Goal: Information Seeking & Learning: Learn about a topic

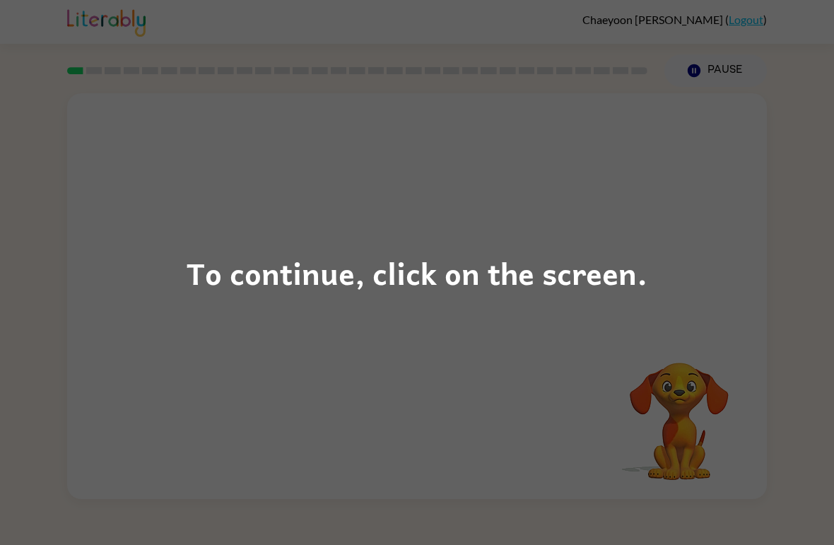
click at [715, 339] on div "To continue, click on the screen." at bounding box center [417, 272] width 834 height 545
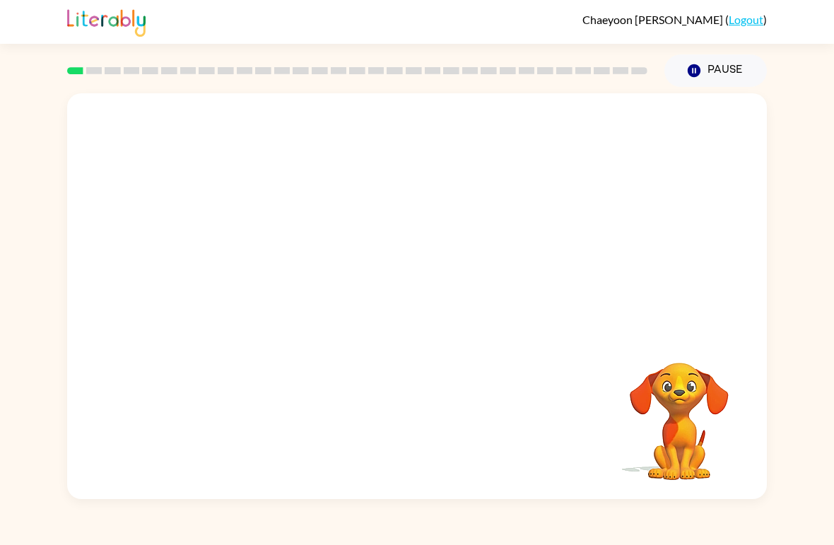
click at [660, 348] on video "Your browser must support playing .mp4 files to use Literably. Please try using…" at bounding box center [679, 411] width 141 height 141
click at [428, 327] on button "button" at bounding box center [417, 304] width 90 height 52
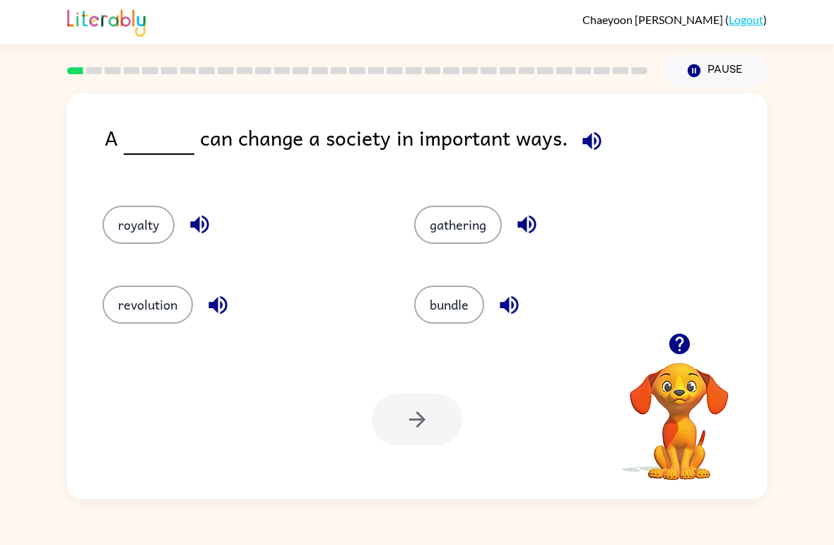
click at [591, 146] on icon "button" at bounding box center [592, 141] width 25 height 25
click at [165, 314] on button "revolution" at bounding box center [147, 305] width 90 height 38
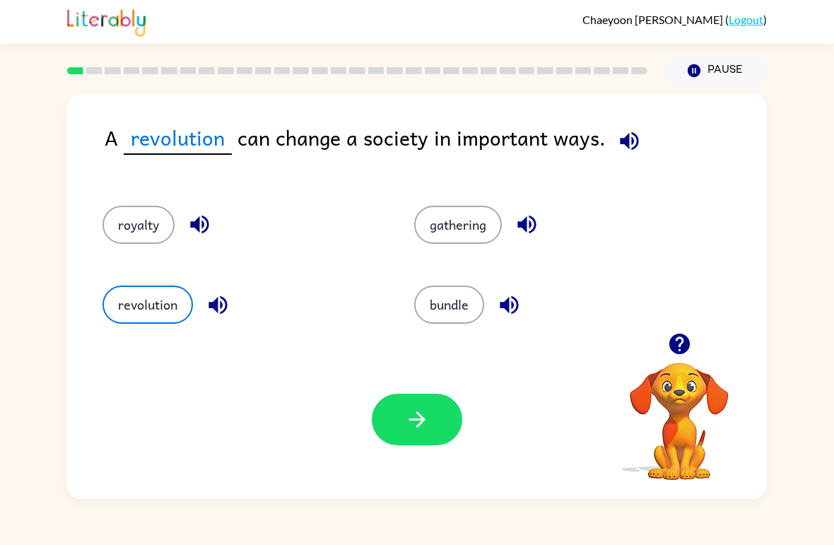
click at [415, 426] on icon "button" at bounding box center [417, 419] width 25 height 25
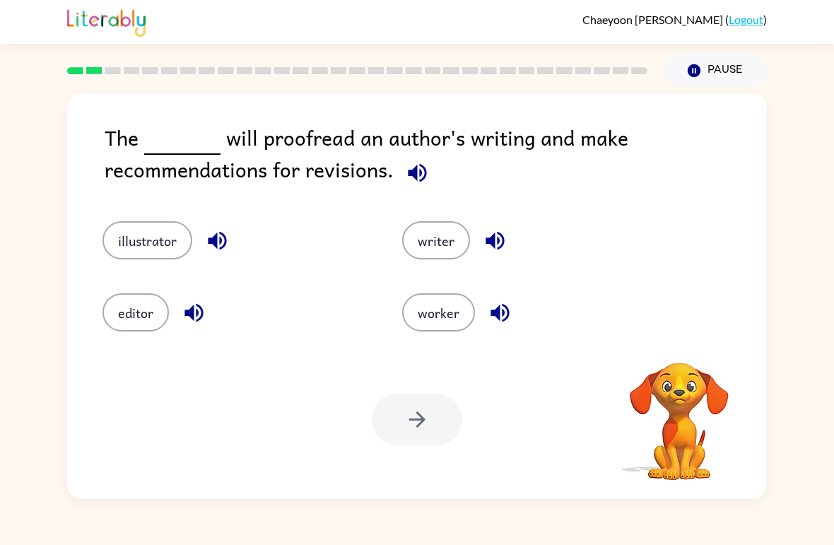
click at [408, 167] on icon "button" at bounding box center [417, 172] width 25 height 25
click at [145, 312] on button "editor" at bounding box center [135, 312] width 66 height 38
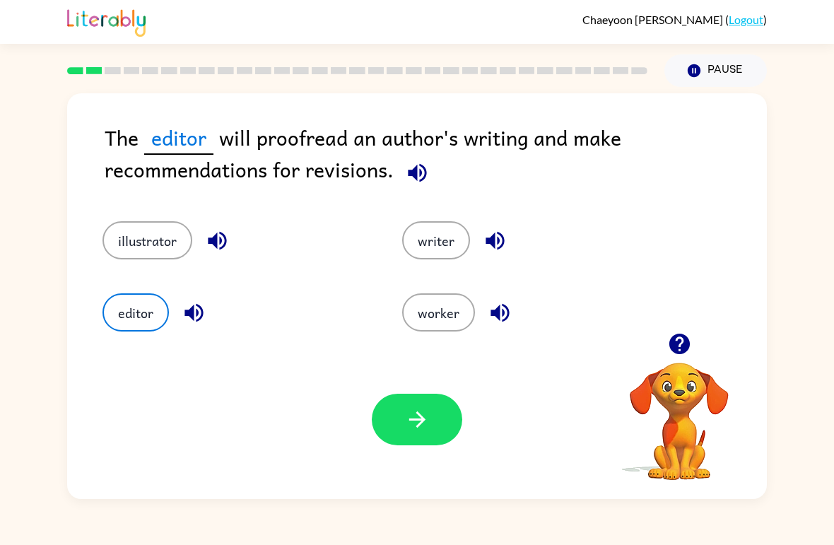
click at [414, 412] on icon "button" at bounding box center [417, 419] width 25 height 25
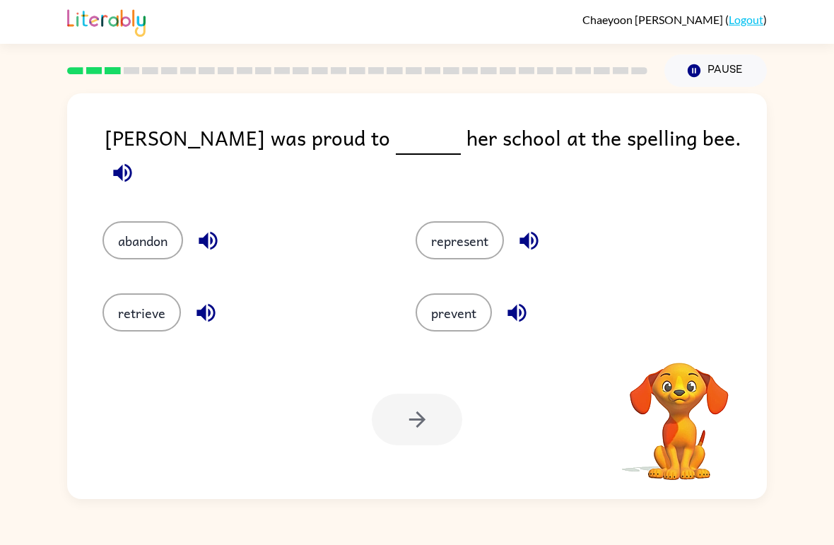
click at [686, 173] on div "[PERSON_NAME] was proud to her school at the spelling bee." at bounding box center [436, 157] width 662 height 71
click at [141, 156] on button "button" at bounding box center [123, 173] width 36 height 36
click at [454, 233] on button "represent" at bounding box center [460, 240] width 88 height 38
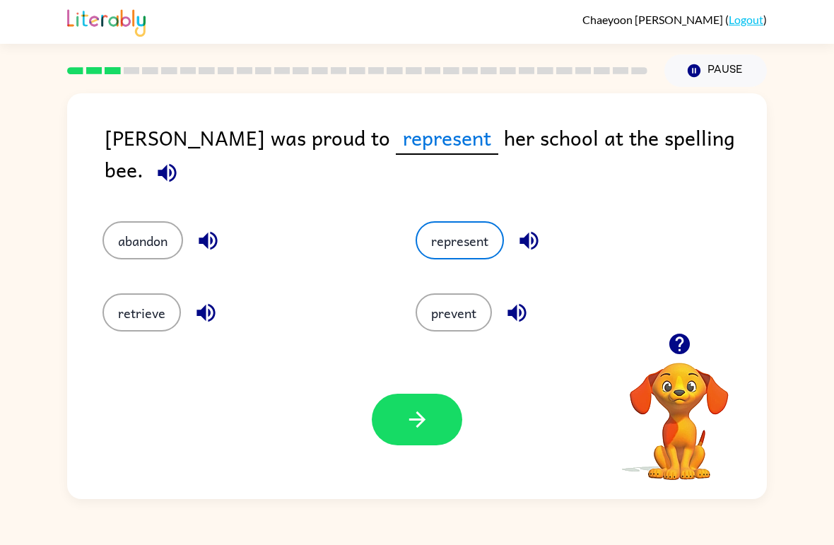
click at [394, 418] on button "button" at bounding box center [417, 420] width 90 height 52
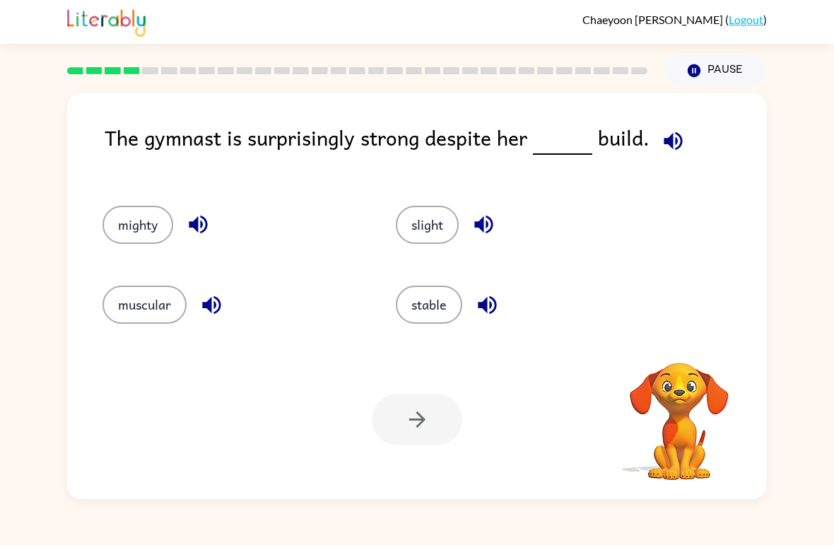
click at [638, 119] on div "The gymnast is surprisingly strong despite her build. mighty slight muscular st…" at bounding box center [417, 296] width 700 height 406
click at [681, 145] on button "button" at bounding box center [673, 141] width 36 height 36
click at [684, 152] on button "button" at bounding box center [673, 141] width 36 height 36
click at [124, 308] on button "muscular" at bounding box center [144, 305] width 84 height 38
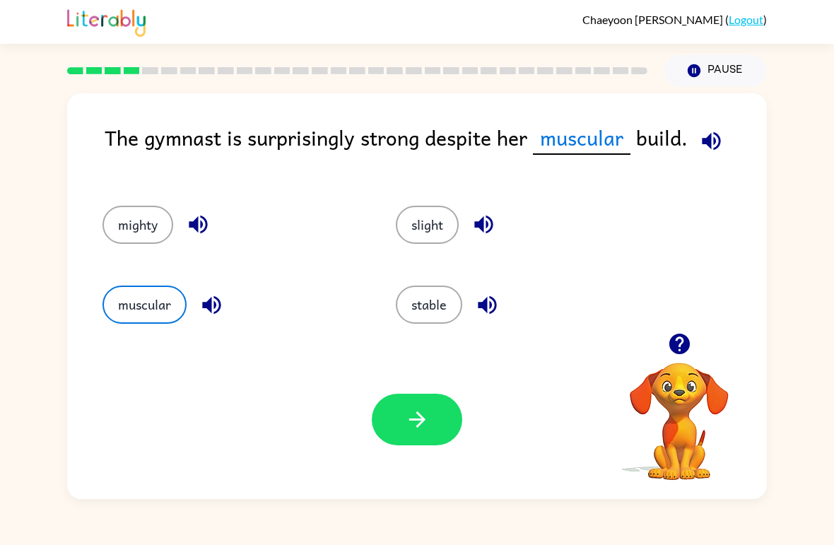
click at [148, 240] on button "mighty" at bounding box center [137, 225] width 71 height 38
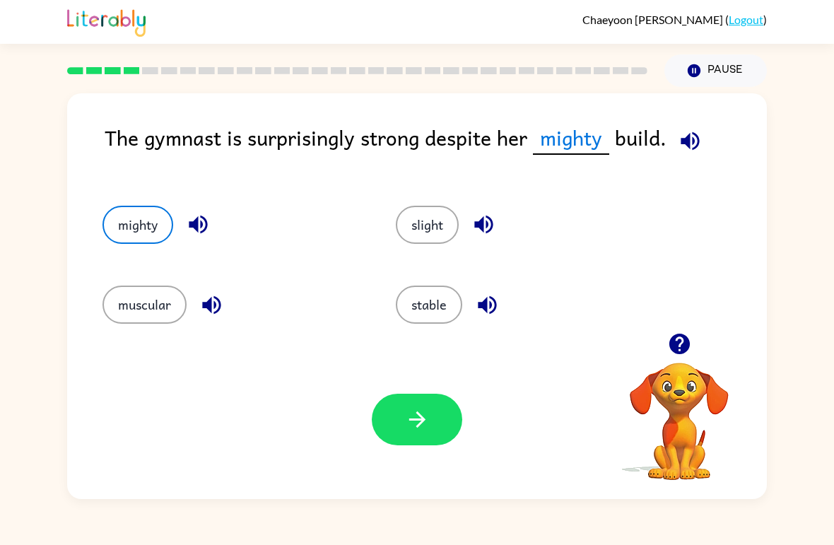
click at [439, 409] on button "button" at bounding box center [417, 420] width 90 height 52
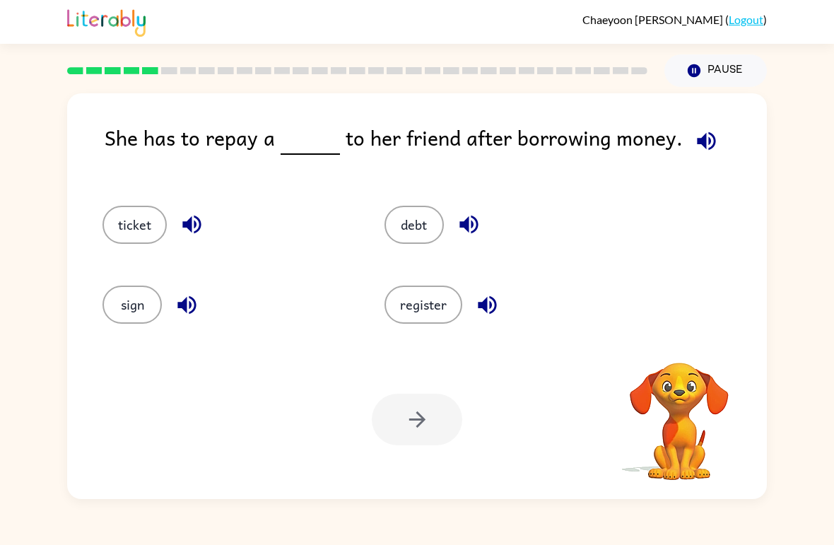
click at [683, 127] on span at bounding box center [704, 138] width 42 height 32
click at [697, 146] on icon "button" at bounding box center [706, 140] width 18 height 18
click at [421, 234] on button "debt" at bounding box center [414, 225] width 59 height 38
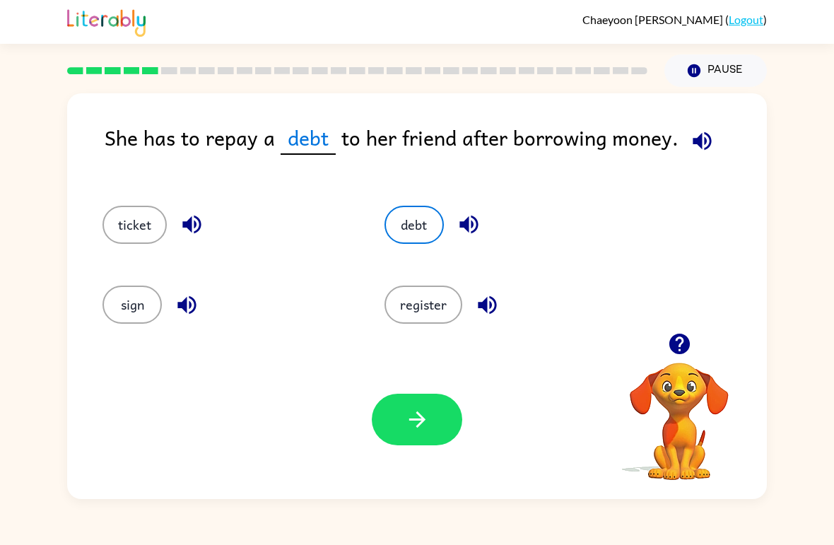
click at [426, 440] on button "button" at bounding box center [417, 420] width 90 height 52
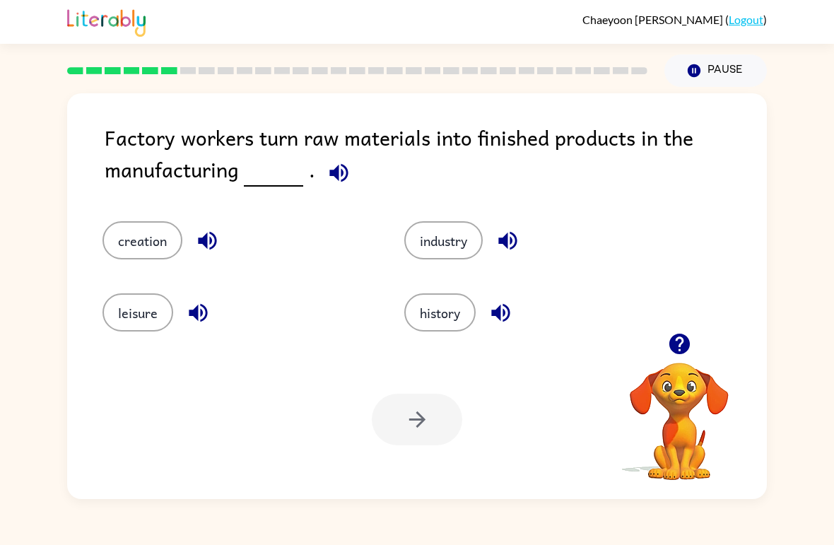
click at [327, 160] on button "button" at bounding box center [339, 173] width 36 height 36
click at [340, 180] on icon "button" at bounding box center [339, 172] width 25 height 25
click at [450, 240] on button "industry" at bounding box center [443, 240] width 78 height 38
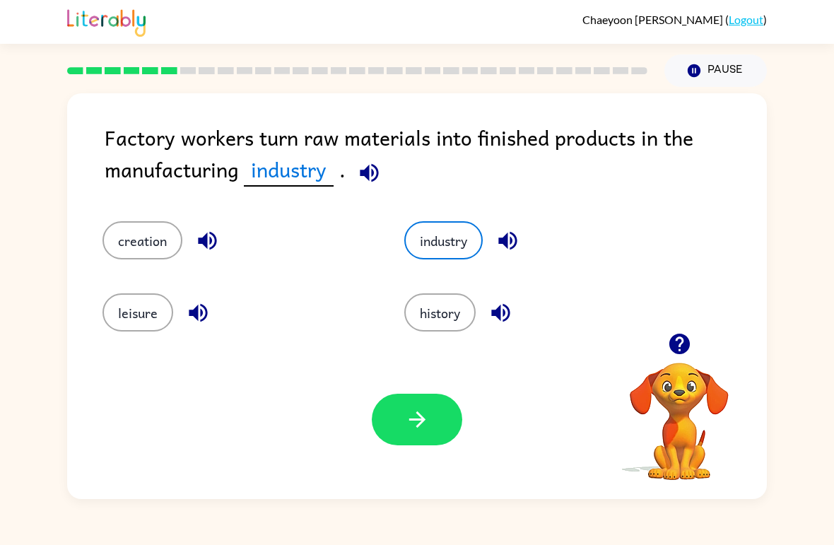
click at [204, 249] on icon "button" at bounding box center [207, 240] width 25 height 25
click at [500, 240] on icon "button" at bounding box center [508, 240] width 25 height 25
click at [385, 182] on button "button" at bounding box center [369, 173] width 36 height 36
click at [147, 228] on button "creation" at bounding box center [142, 240] width 80 height 38
click at [424, 418] on icon "button" at bounding box center [417, 419] width 25 height 25
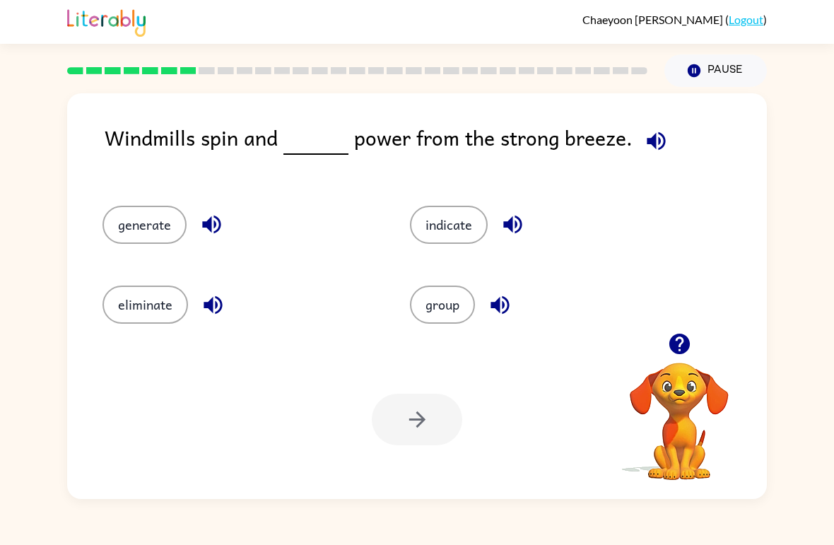
click at [638, 129] on button "button" at bounding box center [656, 141] width 36 height 36
click at [450, 219] on button "indicate" at bounding box center [449, 225] width 78 height 38
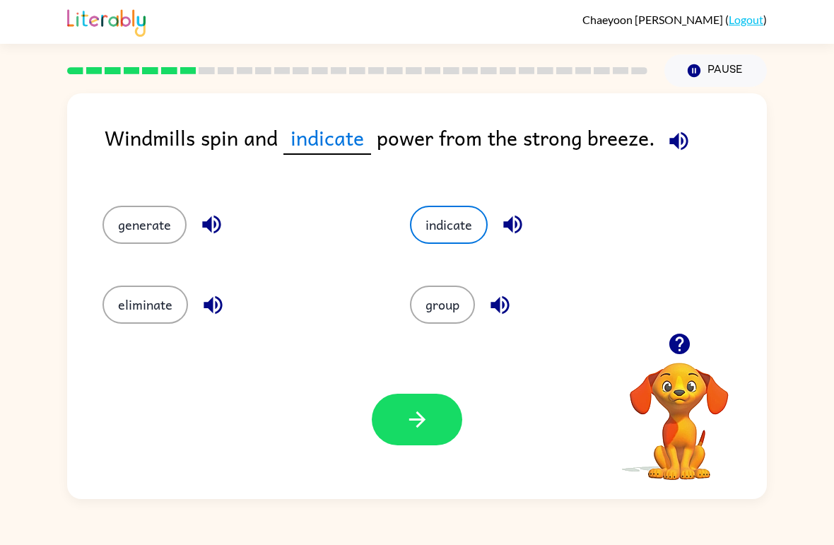
click at [397, 427] on button "button" at bounding box center [417, 420] width 90 height 52
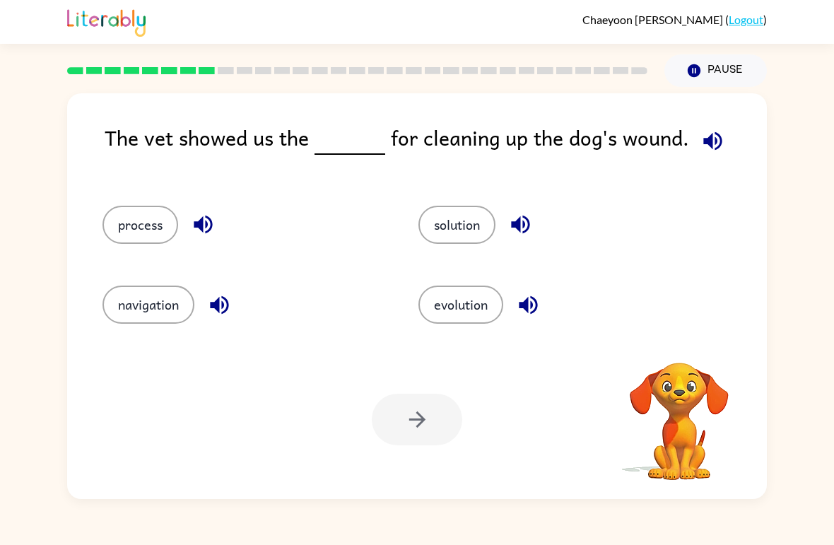
click at [689, 137] on span at bounding box center [710, 138] width 42 height 32
click at [705, 129] on button "button" at bounding box center [713, 141] width 36 height 36
click at [469, 321] on button "evolution" at bounding box center [460, 305] width 85 height 38
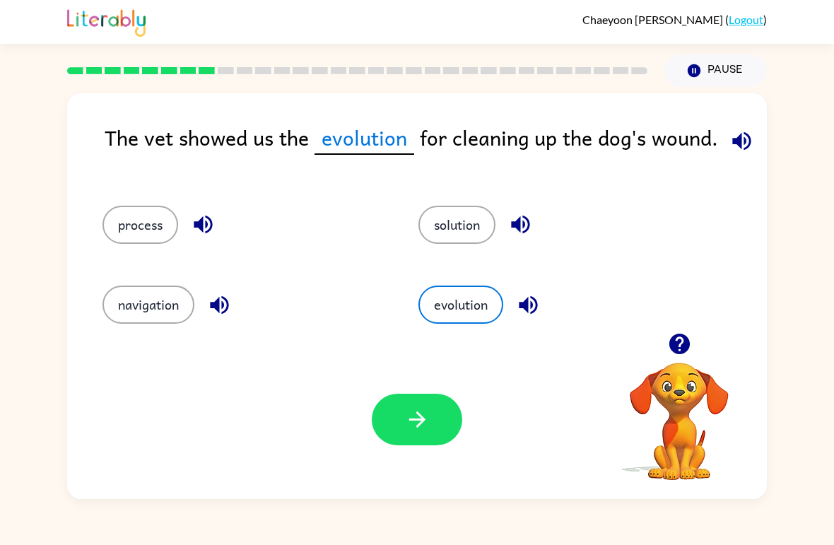
click at [127, 222] on button "process" at bounding box center [140, 225] width 76 height 38
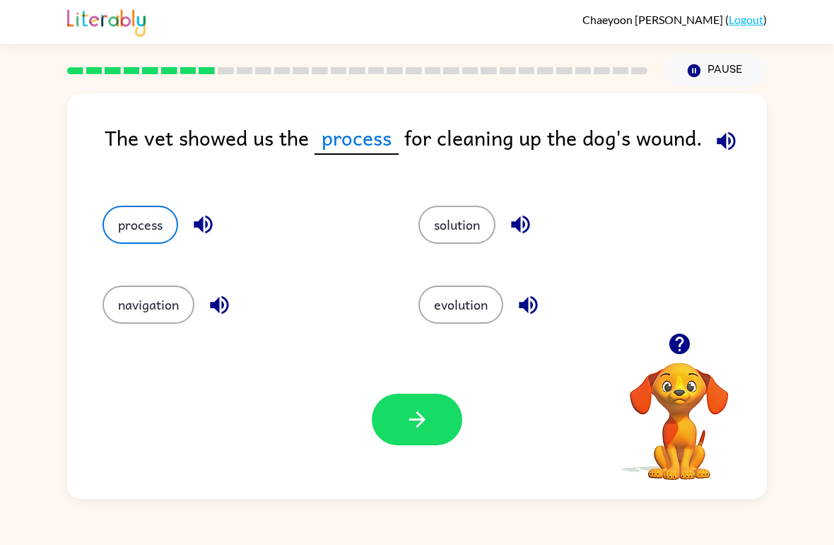
click at [421, 430] on icon "button" at bounding box center [417, 419] width 25 height 25
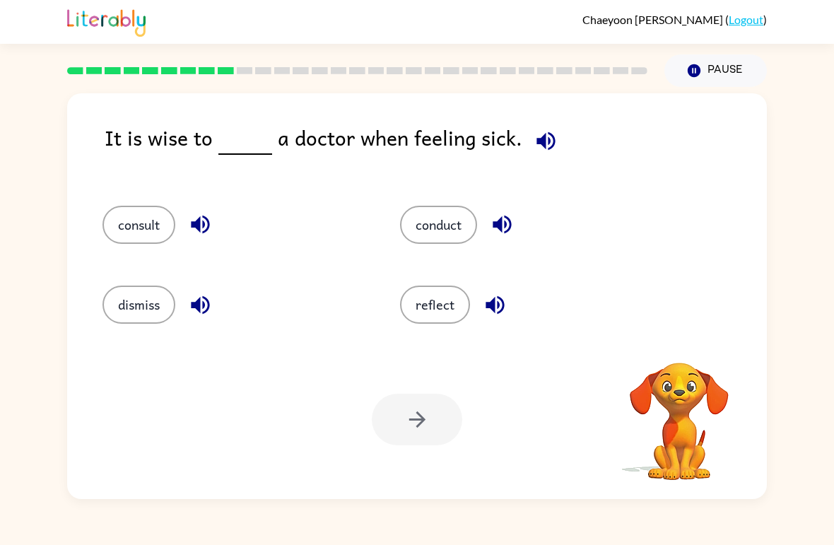
click at [537, 145] on icon "button" at bounding box center [546, 140] width 18 height 18
click at [217, 216] on button "button" at bounding box center [200, 224] width 36 height 36
click at [508, 233] on icon "button" at bounding box center [502, 225] width 18 height 18
click at [136, 232] on button "consult" at bounding box center [138, 225] width 73 height 38
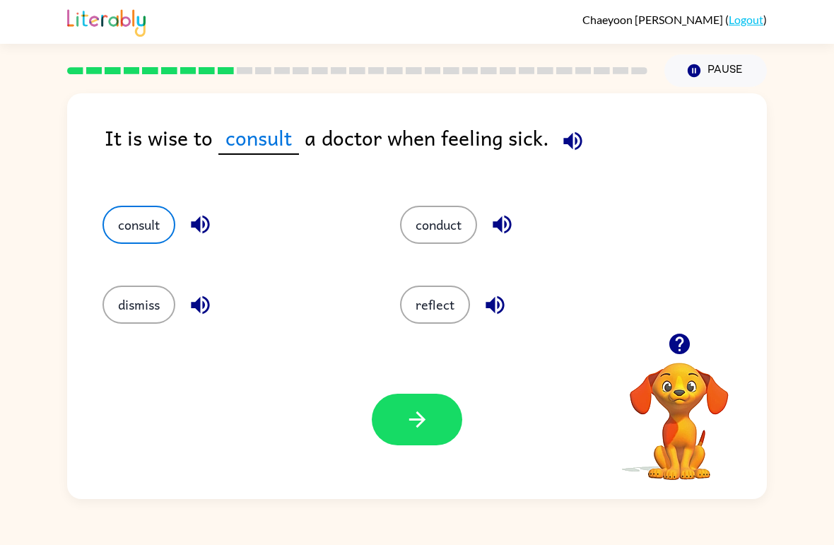
click at [411, 413] on icon "button" at bounding box center [417, 419] width 25 height 25
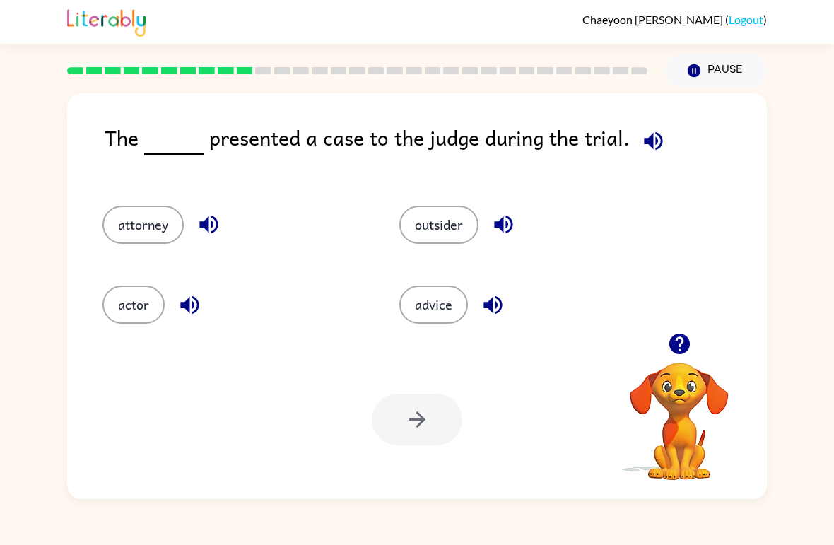
click at [649, 137] on icon "button" at bounding box center [653, 140] width 18 height 18
click at [132, 305] on button "actor" at bounding box center [133, 305] width 62 height 38
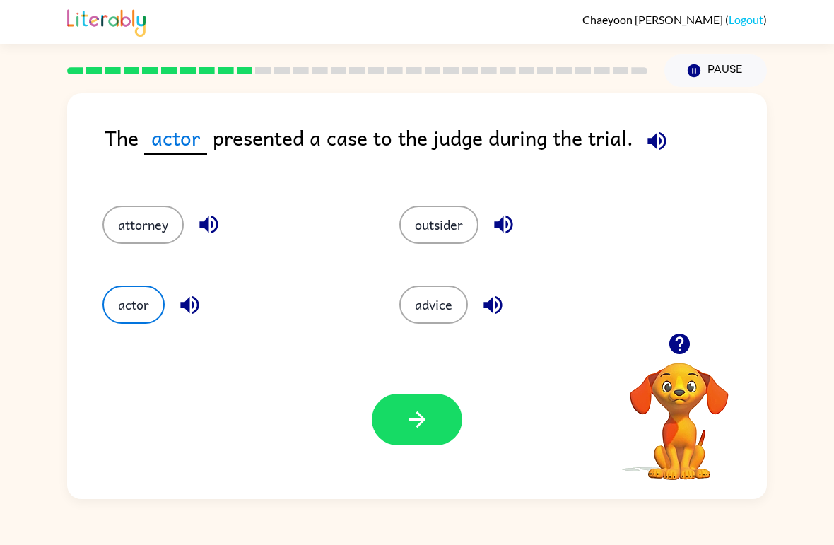
click at [397, 414] on button "button" at bounding box center [417, 420] width 90 height 52
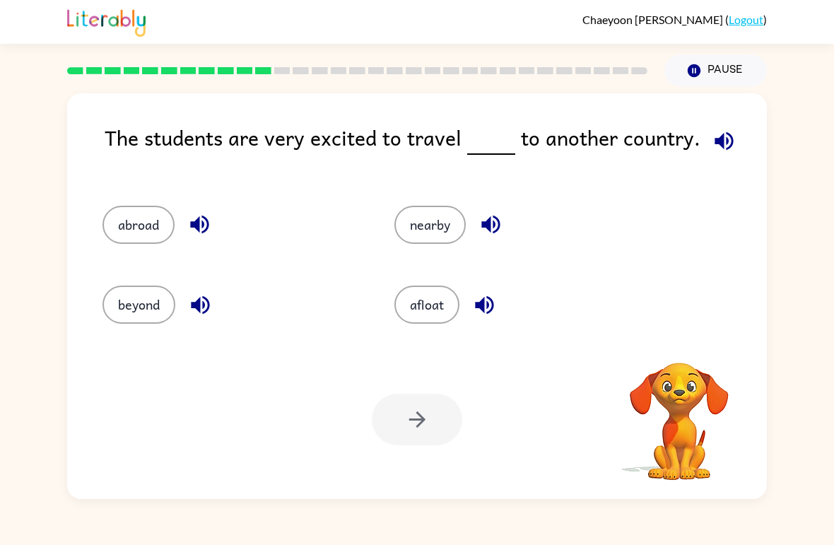
click at [712, 139] on icon "button" at bounding box center [724, 141] width 25 height 25
click at [112, 226] on button "abroad" at bounding box center [138, 225] width 72 height 38
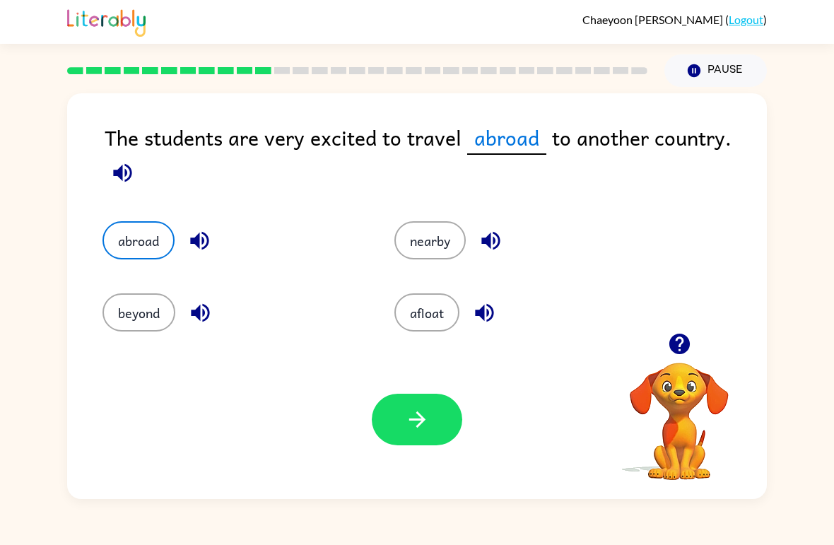
click at [392, 420] on button "button" at bounding box center [417, 420] width 90 height 52
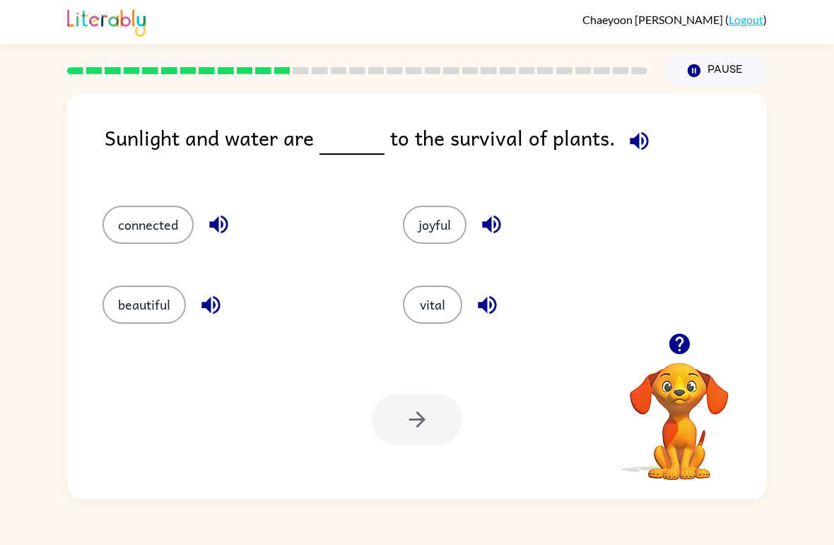
click at [631, 159] on button "button" at bounding box center [639, 141] width 36 height 36
click at [131, 304] on button "beautiful" at bounding box center [143, 305] width 83 height 38
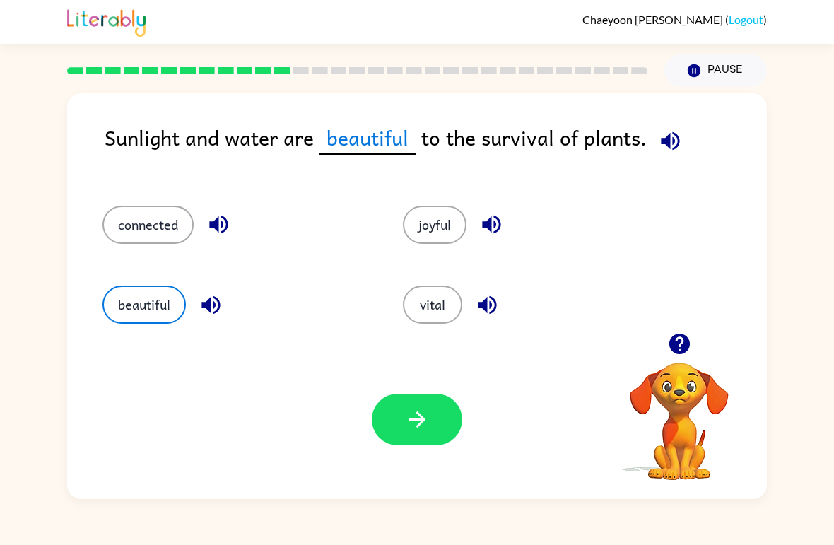
click at [131, 235] on button "connected" at bounding box center [147, 225] width 91 height 38
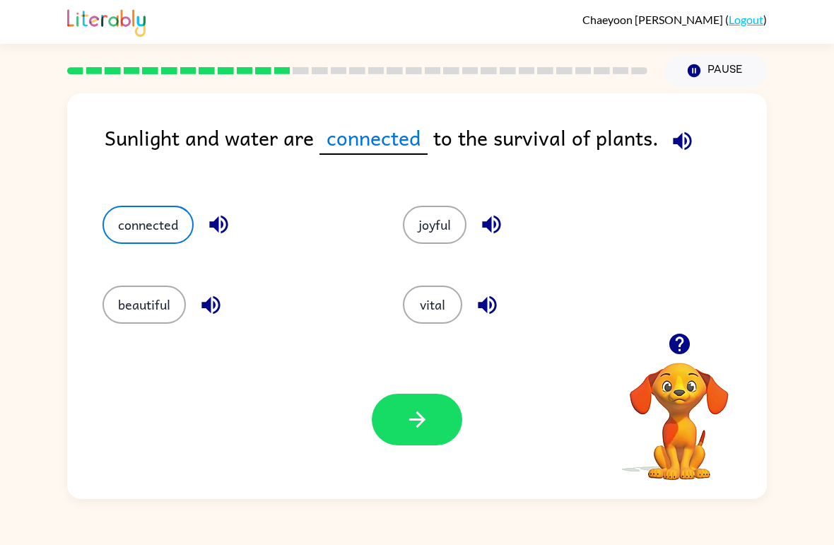
click at [401, 404] on button "button" at bounding box center [417, 420] width 90 height 52
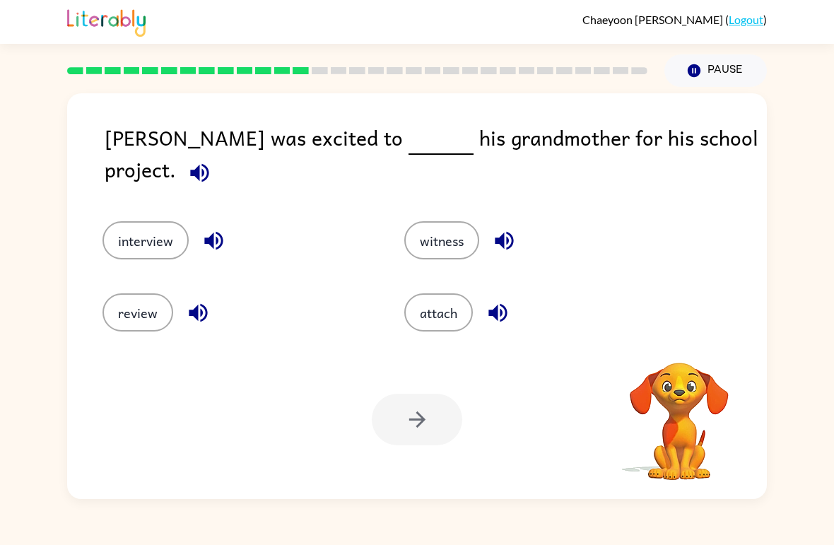
click at [717, 139] on div "[PERSON_NAME] was excited to his grandmother for his school project." at bounding box center [436, 157] width 662 height 71
click at [212, 160] on icon "button" at bounding box center [199, 172] width 25 height 25
click at [143, 242] on button "interview" at bounding box center [145, 240] width 86 height 38
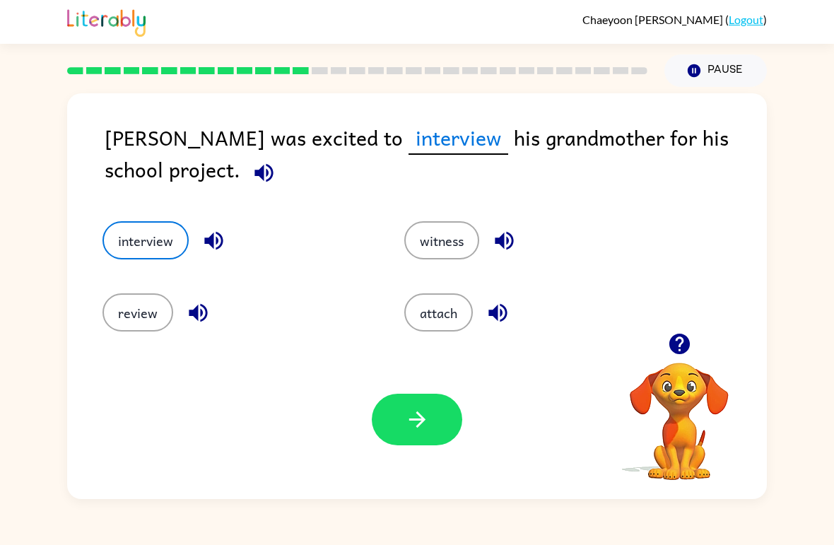
click at [392, 445] on button "button" at bounding box center [417, 420] width 90 height 52
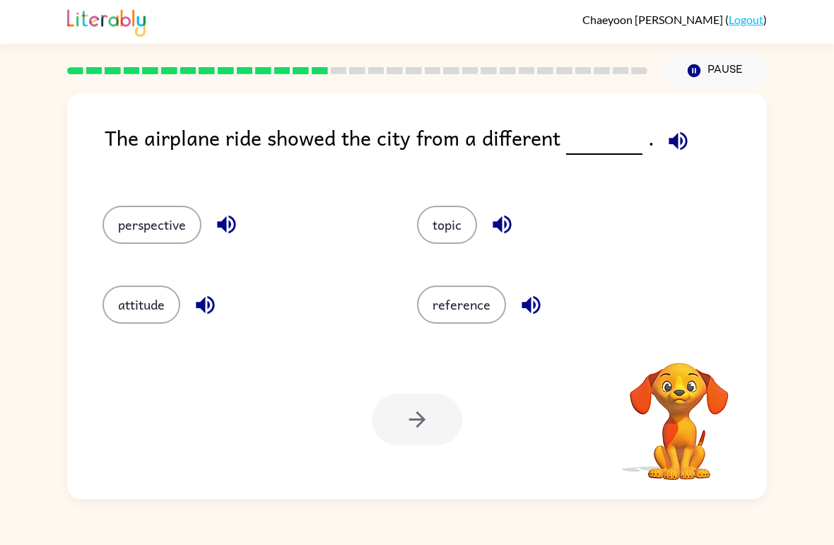
click at [674, 135] on icon "button" at bounding box center [678, 140] width 18 height 18
click at [141, 218] on button "perspective" at bounding box center [151, 225] width 99 height 38
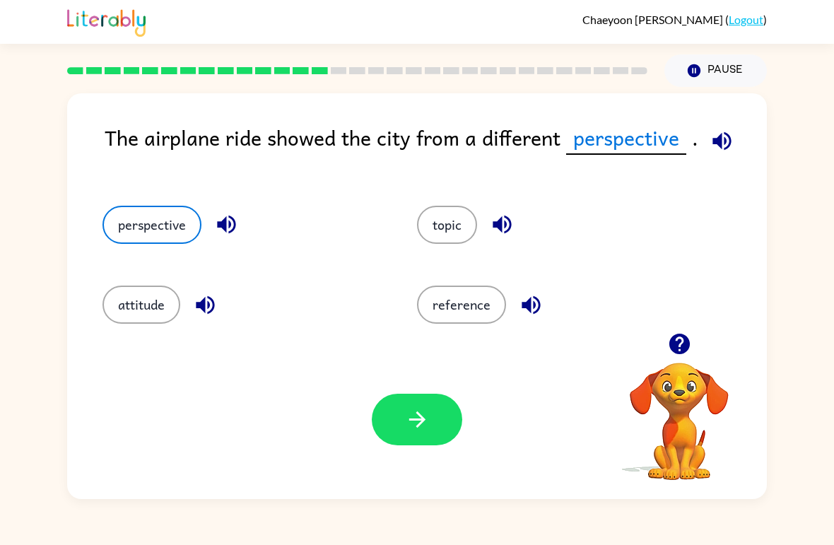
click at [426, 395] on button "button" at bounding box center [417, 420] width 90 height 52
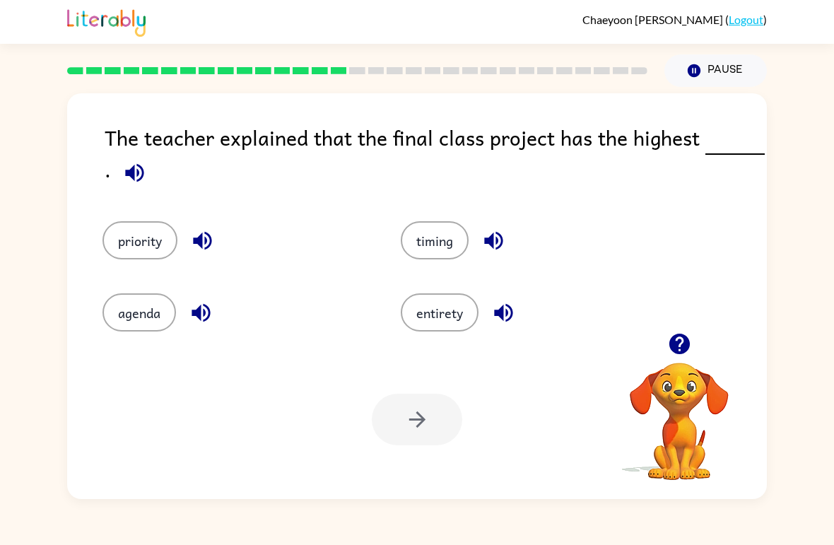
click at [409, 326] on button "entirety" at bounding box center [440, 312] width 78 height 38
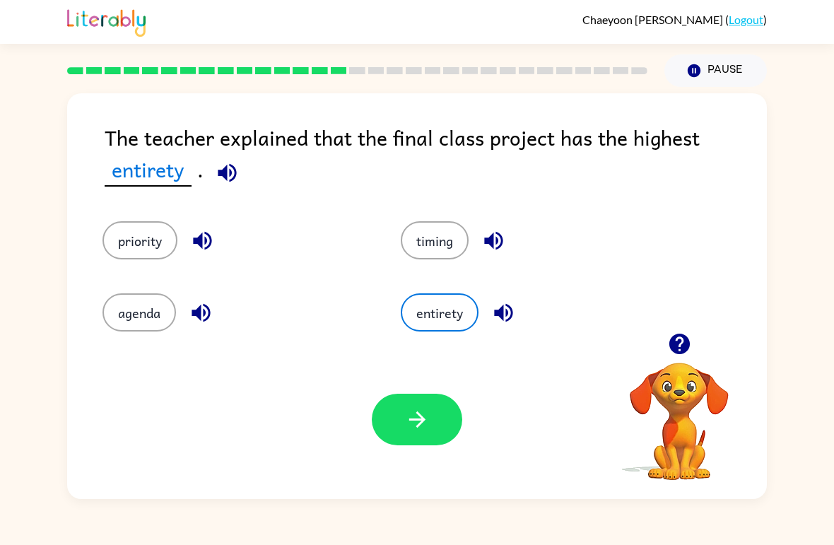
click at [414, 409] on icon "button" at bounding box center [417, 419] width 25 height 25
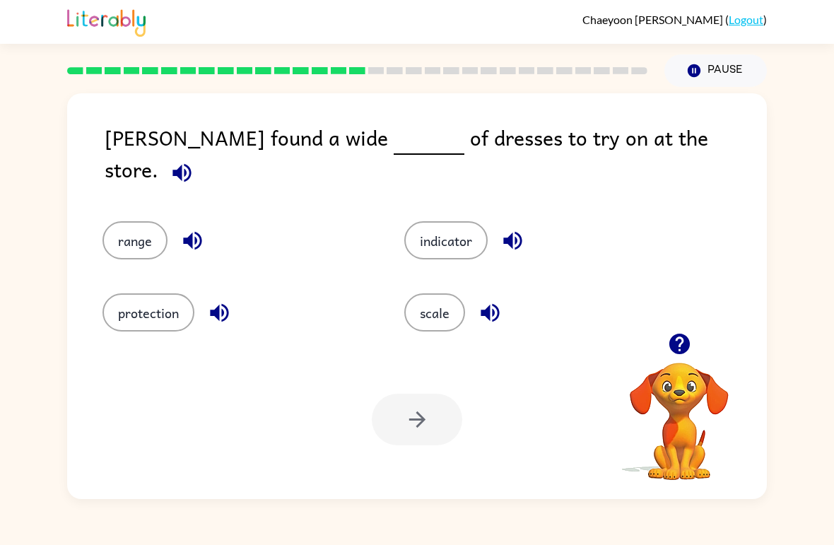
click at [194, 160] on icon "button" at bounding box center [182, 172] width 25 height 25
click at [421, 232] on button "indicator" at bounding box center [445, 240] width 83 height 38
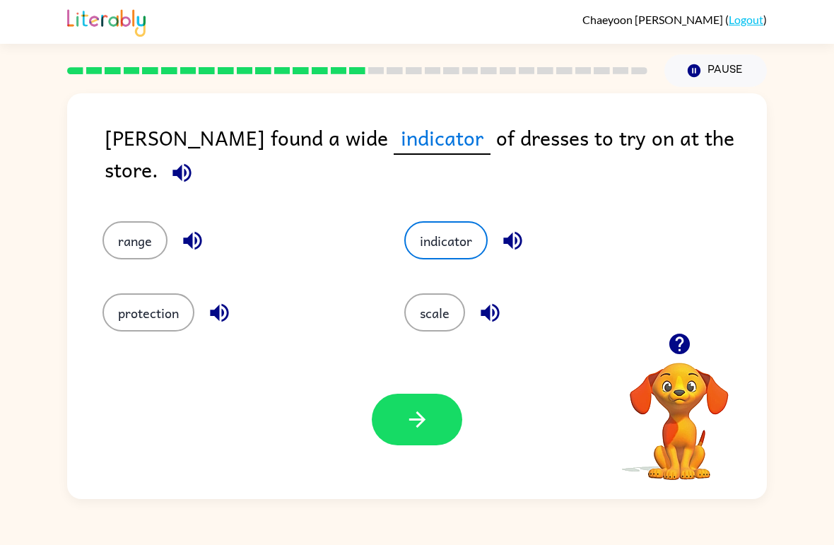
click at [426, 418] on icon "button" at bounding box center [417, 419] width 25 height 25
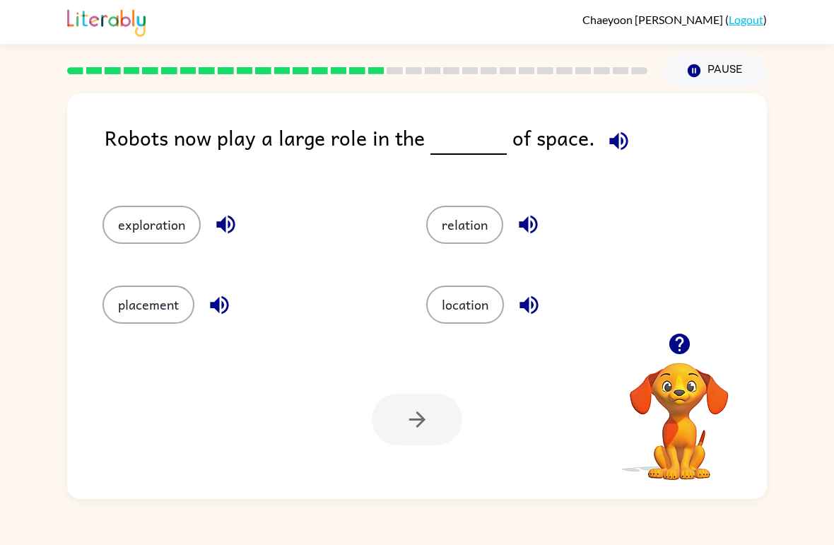
click at [606, 129] on icon "button" at bounding box center [618, 141] width 25 height 25
click at [133, 230] on button "exploration" at bounding box center [151, 225] width 98 height 38
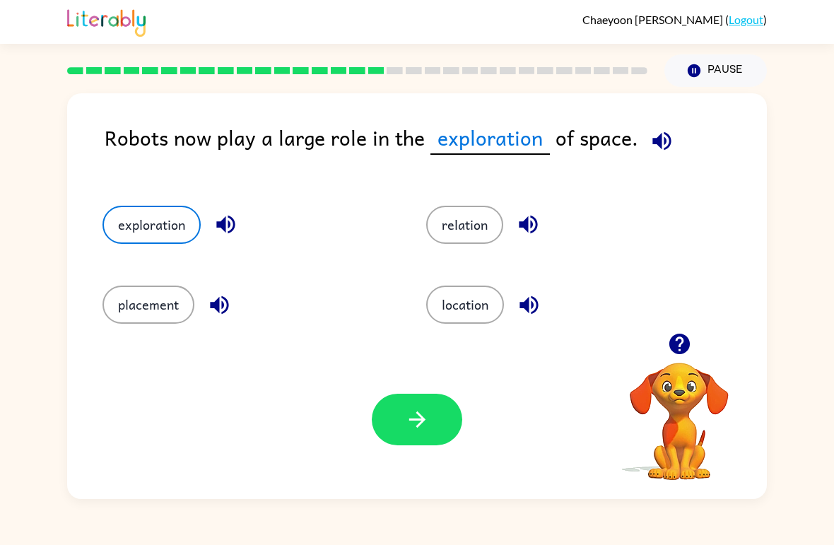
click at [387, 410] on button "button" at bounding box center [417, 420] width 90 height 52
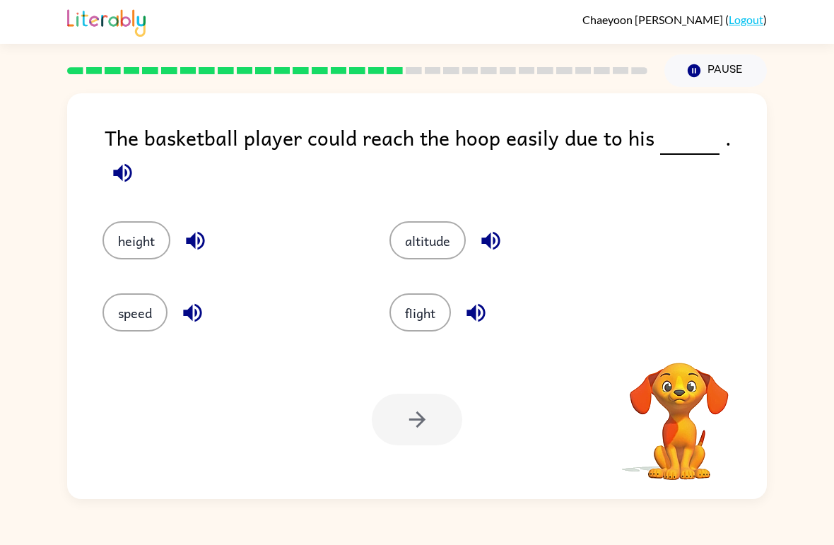
click at [131, 163] on icon "button" at bounding box center [122, 172] width 18 height 18
click at [135, 160] on icon "button" at bounding box center [122, 172] width 25 height 25
click at [130, 242] on button "height" at bounding box center [136, 240] width 68 height 38
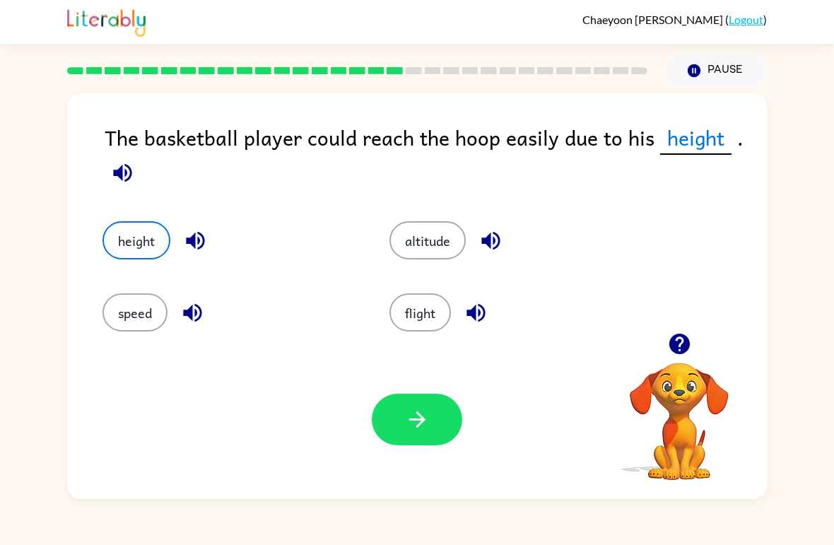
click at [421, 426] on icon "button" at bounding box center [417, 419] width 25 height 25
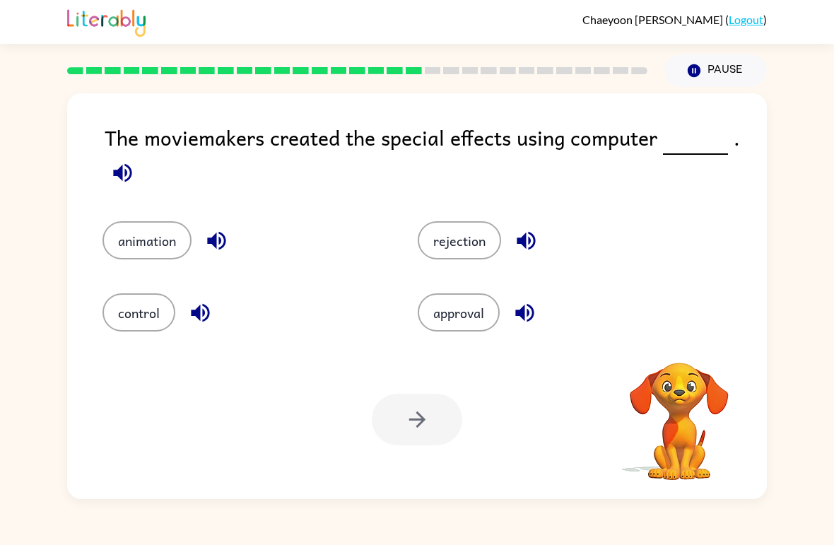
click at [112, 172] on icon "button" at bounding box center [122, 172] width 25 height 25
click at [152, 252] on button "animation" at bounding box center [146, 240] width 89 height 38
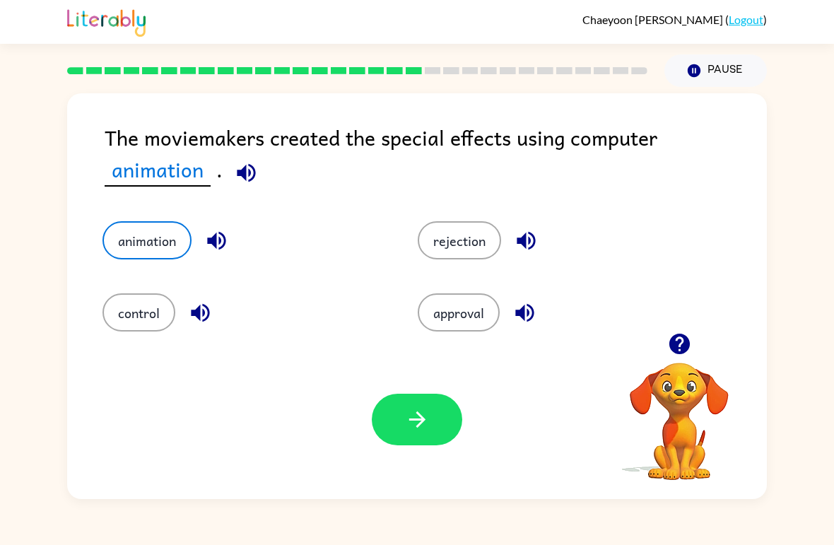
click at [140, 328] on button "control" at bounding box center [138, 312] width 73 height 38
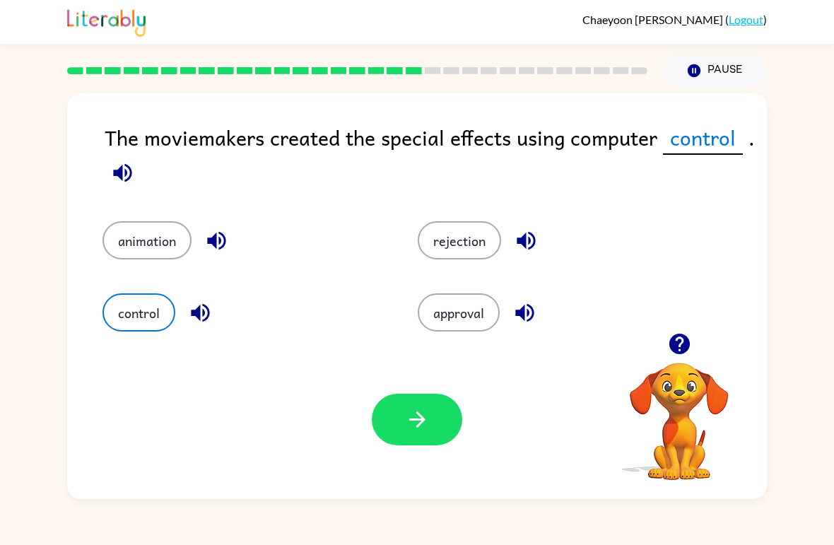
click at [477, 235] on button "rejection" at bounding box center [459, 240] width 83 height 38
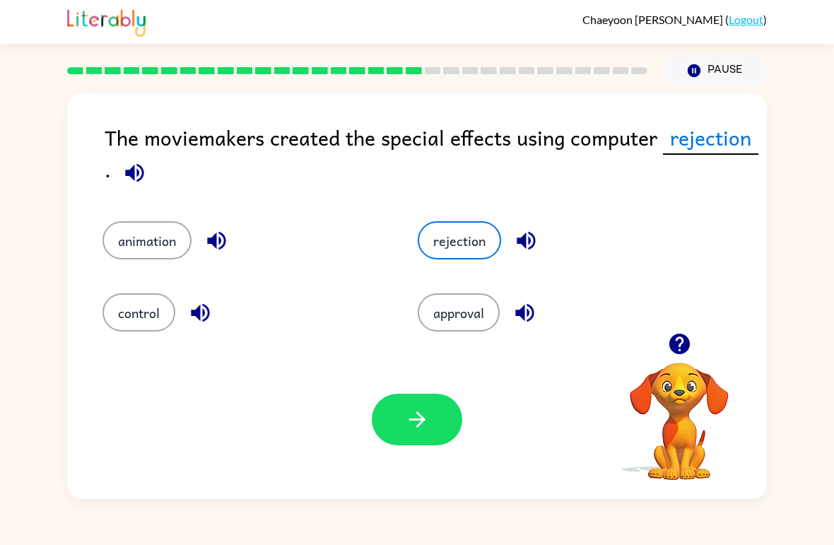
click at [420, 395] on button "button" at bounding box center [417, 420] width 90 height 52
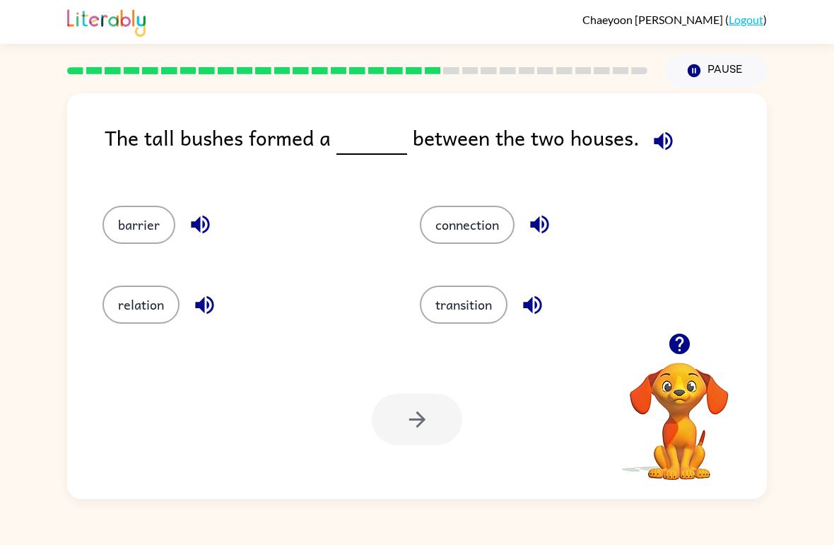
click at [121, 201] on div "barrier" at bounding box center [234, 219] width 317 height 80
click at [148, 303] on button "relation" at bounding box center [140, 305] width 77 height 38
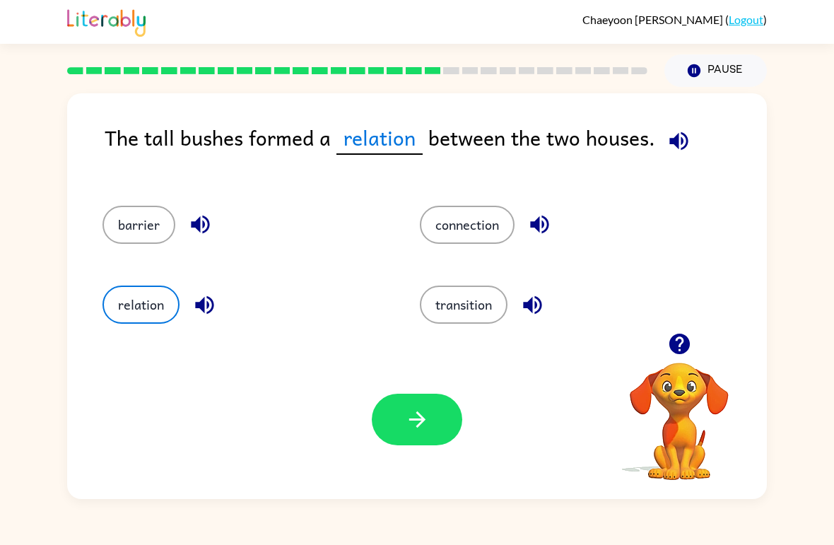
click at [424, 427] on icon "button" at bounding box center [417, 419] width 25 height 25
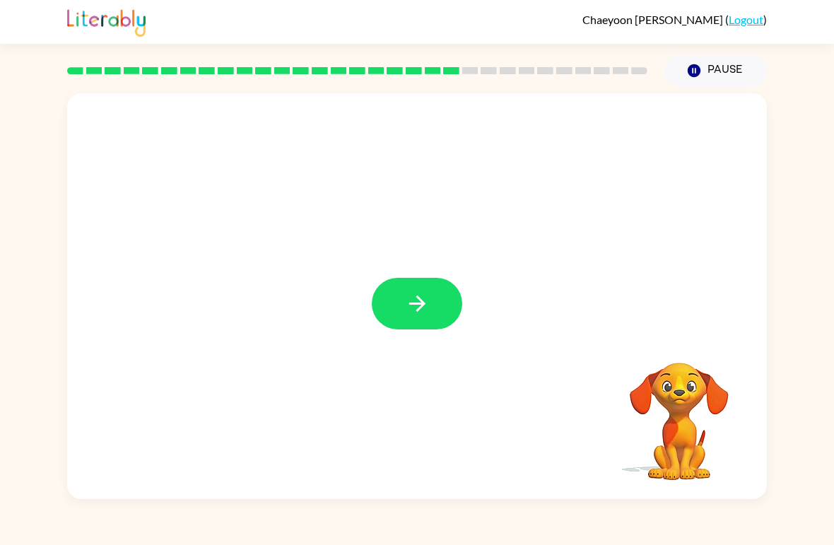
click at [373, 287] on div at bounding box center [417, 304] width 90 height 52
click at [433, 294] on button "button" at bounding box center [417, 304] width 90 height 52
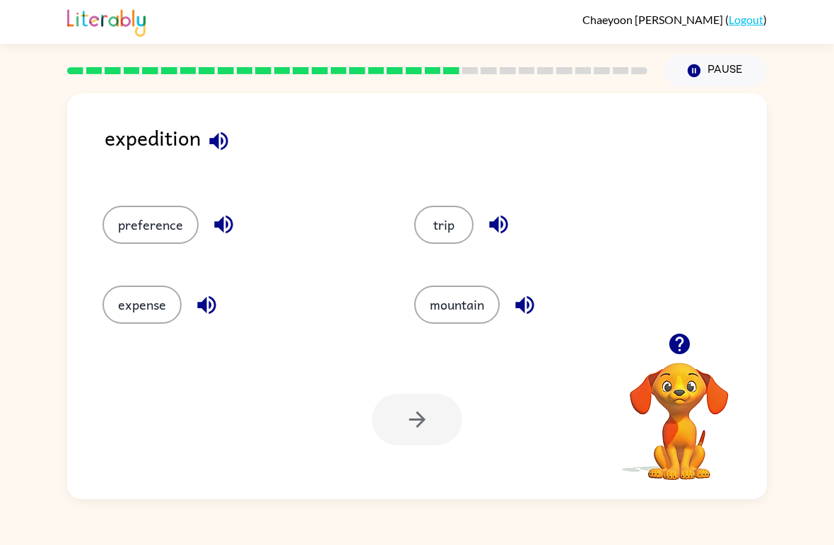
click at [131, 283] on div "expense" at bounding box center [232, 299] width 312 height 80
click at [171, 303] on button "expense" at bounding box center [141, 305] width 79 height 38
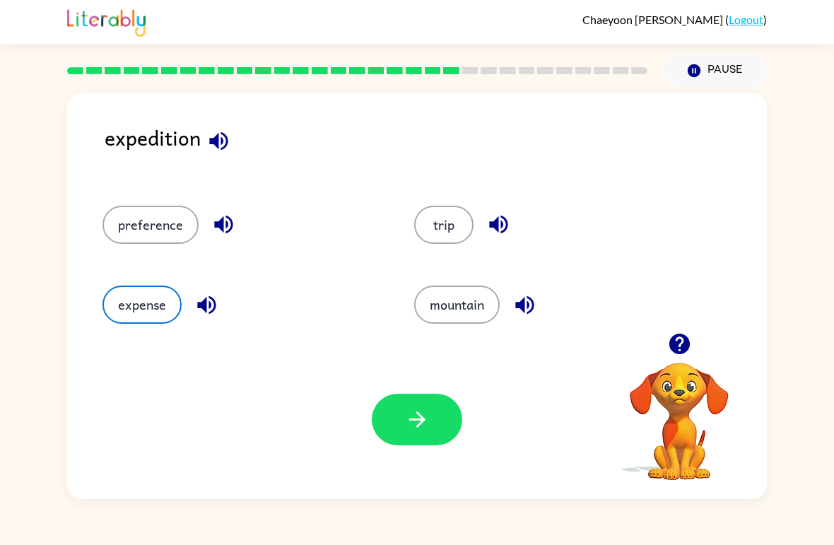
click at [179, 230] on button "preference" at bounding box center [150, 225] width 96 height 38
click at [440, 421] on button "button" at bounding box center [417, 420] width 90 height 52
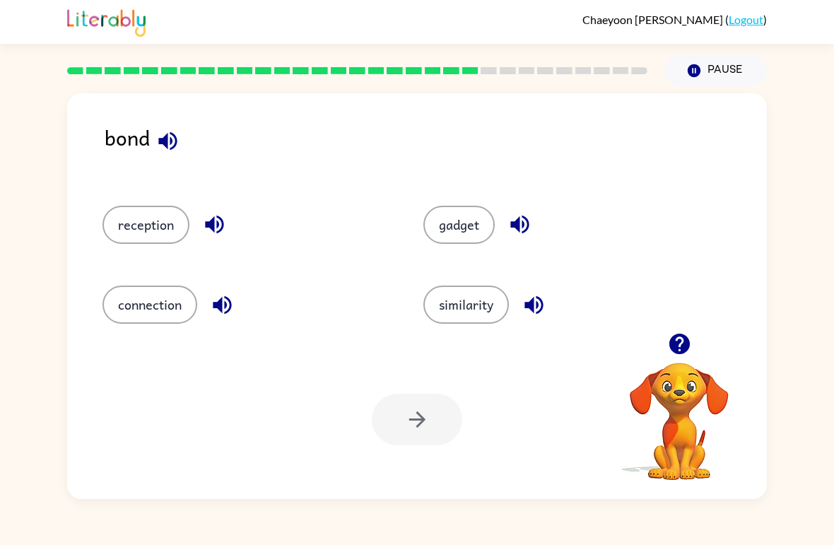
click at [435, 225] on button "gadget" at bounding box center [458, 225] width 71 height 38
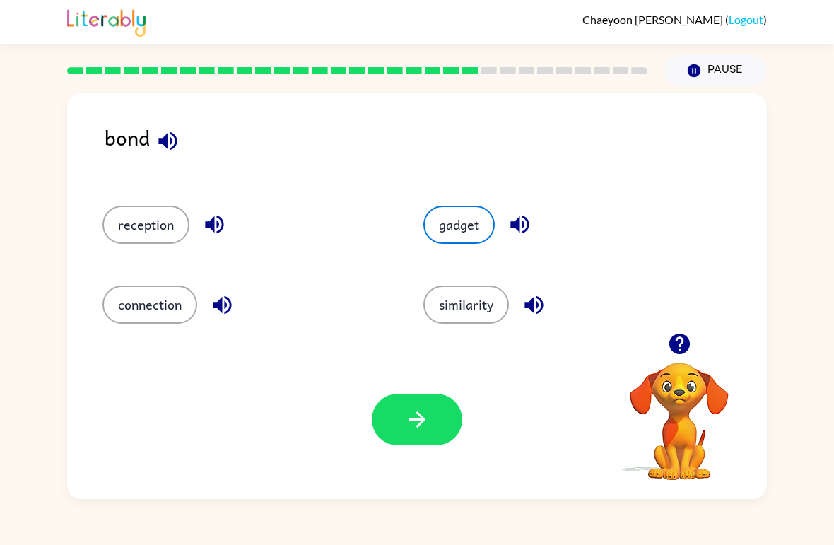
click at [405, 414] on icon "button" at bounding box center [417, 419] width 25 height 25
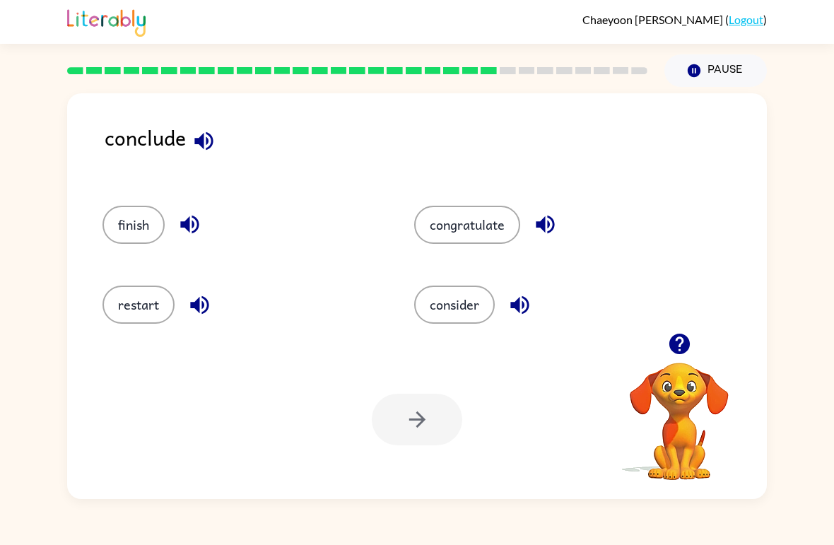
click at [394, 417] on div at bounding box center [417, 420] width 90 height 52
click at [137, 240] on button "finish" at bounding box center [133, 225] width 62 height 38
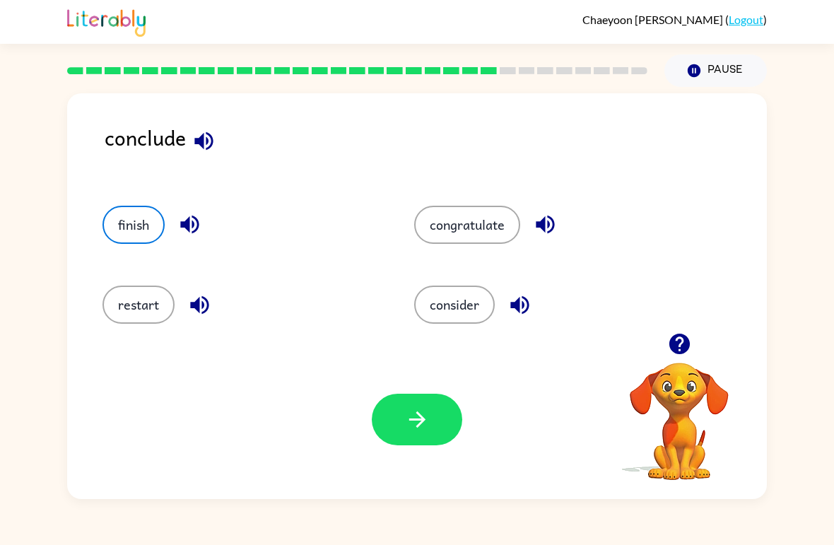
click at [411, 407] on button "button" at bounding box center [417, 420] width 90 height 52
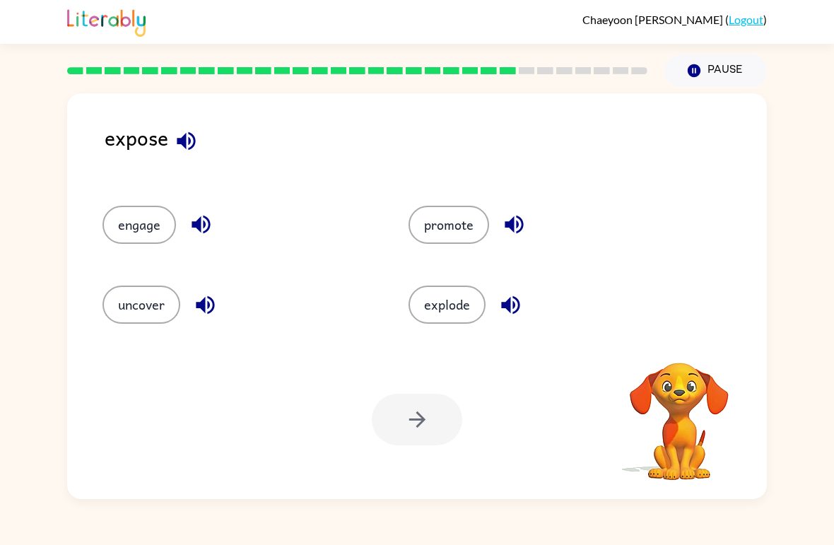
click at [181, 153] on icon "button" at bounding box center [186, 141] width 25 height 25
click at [190, 141] on icon "button" at bounding box center [186, 140] width 18 height 18
click at [128, 301] on button "uncover" at bounding box center [141, 305] width 78 height 38
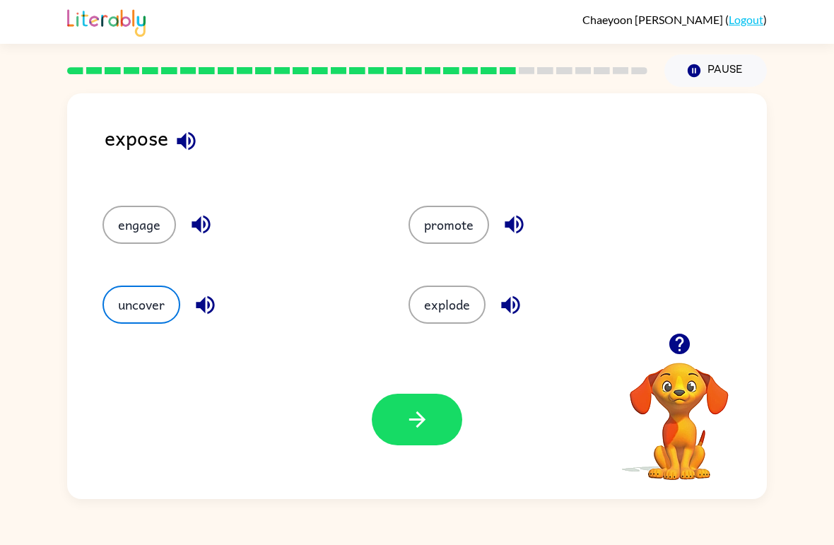
click at [426, 240] on button "promote" at bounding box center [449, 225] width 81 height 38
click at [404, 406] on button "button" at bounding box center [417, 420] width 90 height 52
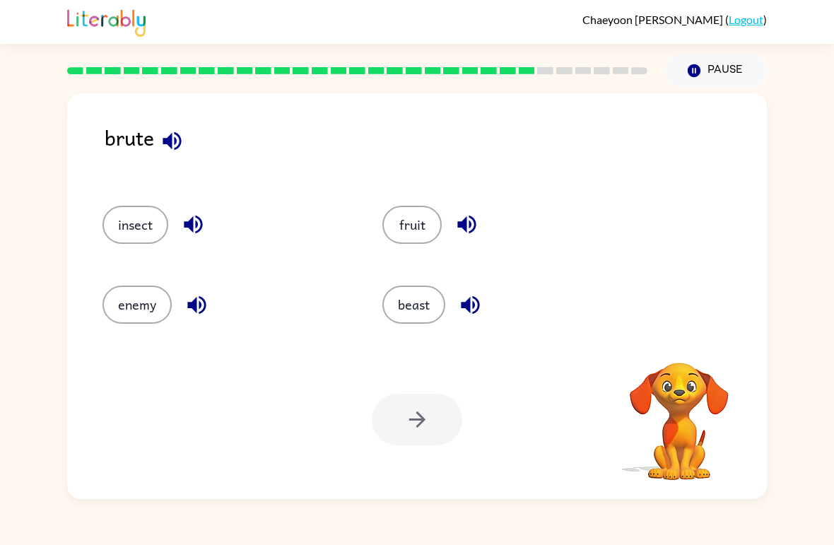
click at [177, 149] on icon "button" at bounding box center [172, 140] width 18 height 18
click at [142, 315] on button "enemy" at bounding box center [136, 305] width 69 height 38
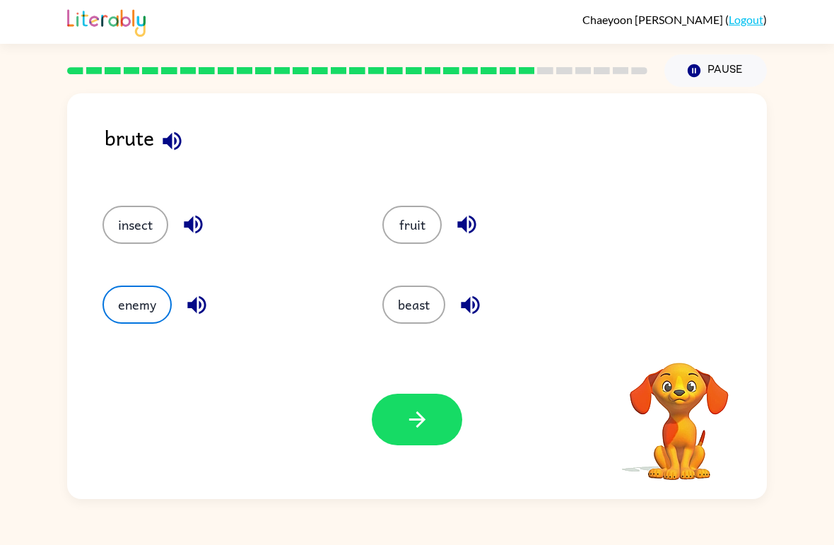
click at [374, 414] on button "button" at bounding box center [417, 420] width 90 height 52
click at [416, 300] on button "beast" at bounding box center [413, 305] width 63 height 38
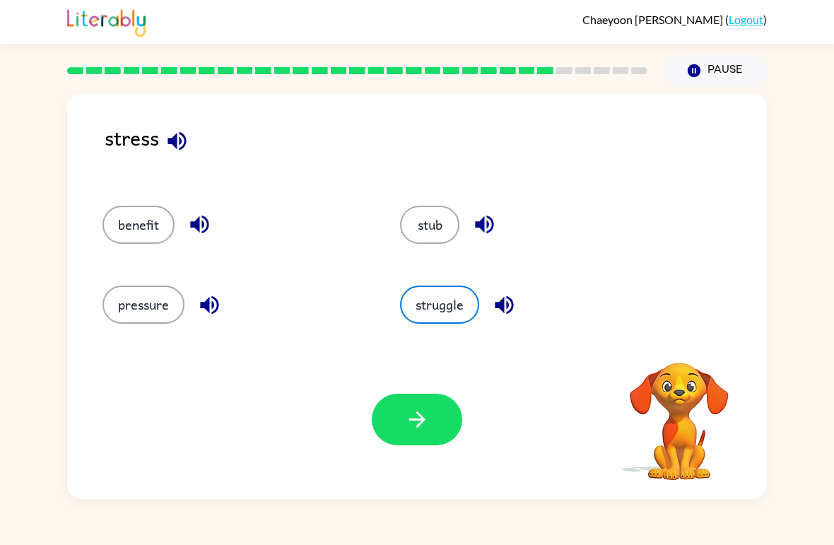
click at [403, 319] on div "struggle" at bounding box center [532, 305] width 265 height 38
click at [148, 228] on button "benefit" at bounding box center [138, 225] width 72 height 38
click at [416, 229] on button "stub" at bounding box center [429, 225] width 59 height 38
click at [429, 311] on button "struggle" at bounding box center [439, 305] width 79 height 38
click at [141, 312] on button "pressure" at bounding box center [143, 305] width 82 height 38
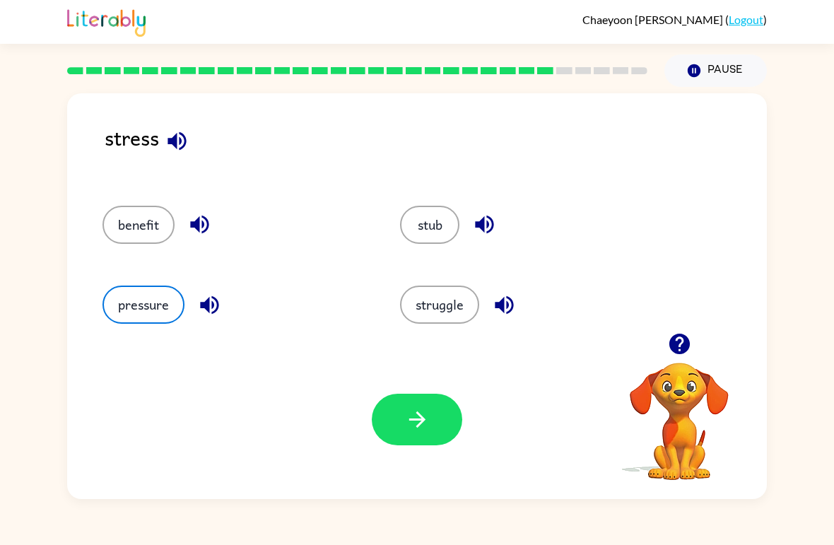
click at [416, 414] on icon "button" at bounding box center [417, 419] width 25 height 25
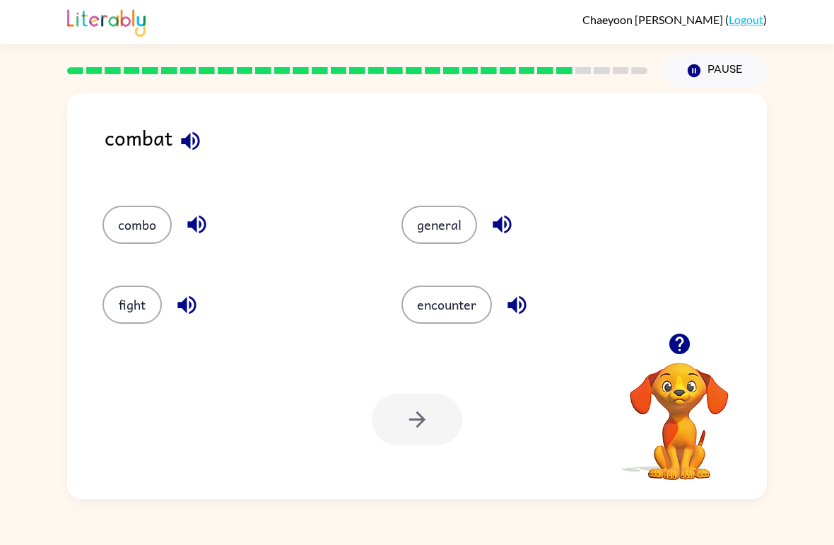
click at [448, 307] on button "encounter" at bounding box center [446, 305] width 90 height 38
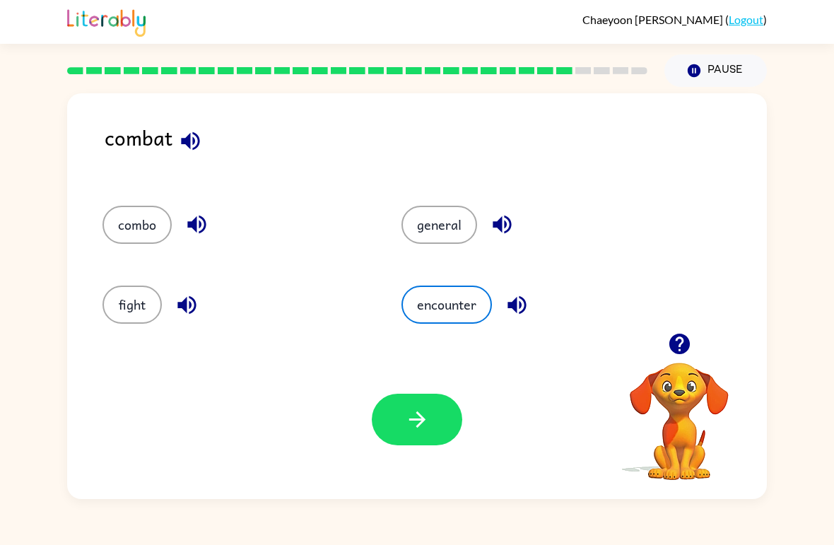
click at [414, 418] on icon "button" at bounding box center [417, 419] width 25 height 25
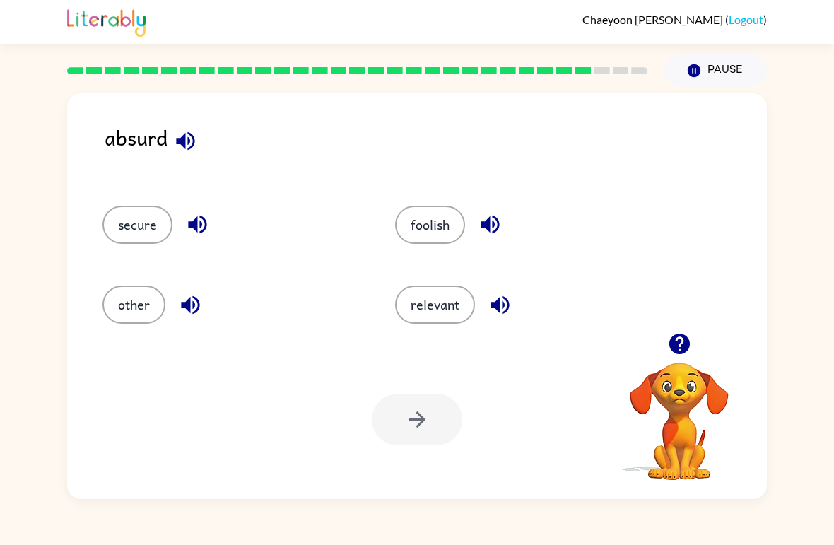
click at [184, 144] on icon "button" at bounding box center [185, 140] width 18 height 18
click at [186, 131] on icon "button" at bounding box center [185, 141] width 25 height 25
click at [429, 308] on button "relevant" at bounding box center [435, 305] width 80 height 38
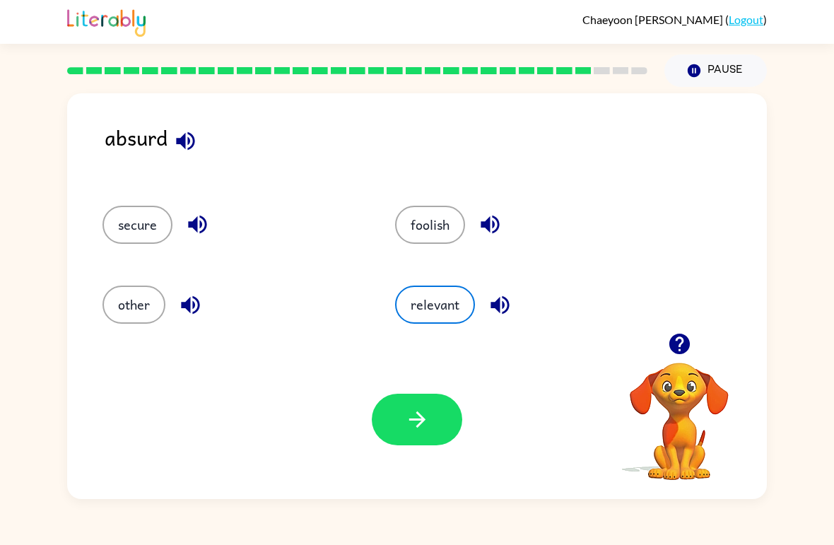
click at [132, 216] on button "secure" at bounding box center [137, 225] width 70 height 38
click at [425, 309] on button "relevant" at bounding box center [435, 305] width 80 height 38
click at [415, 428] on icon "button" at bounding box center [417, 419] width 25 height 25
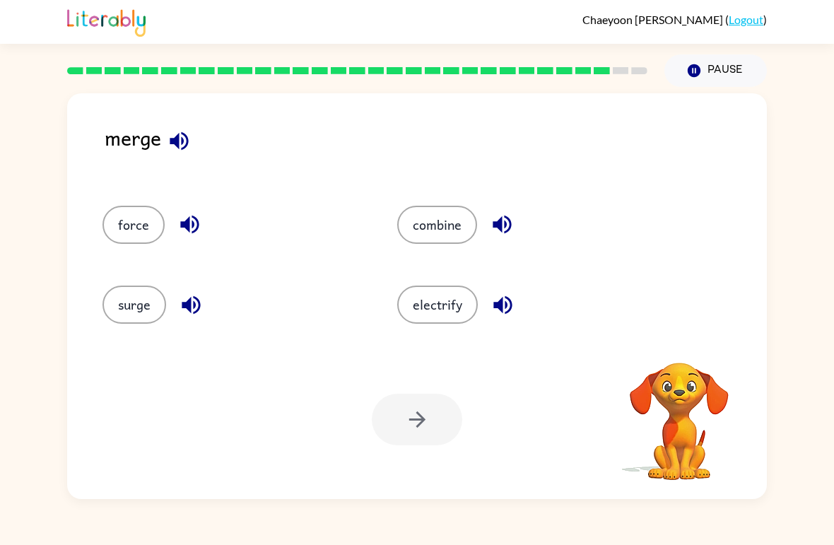
click at [433, 228] on button "combine" at bounding box center [437, 225] width 80 height 38
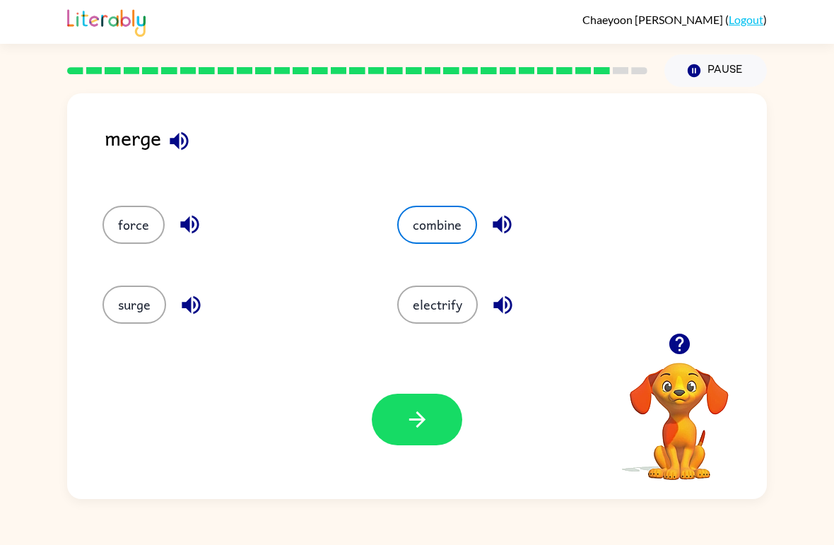
click at [403, 410] on button "button" at bounding box center [417, 420] width 90 height 52
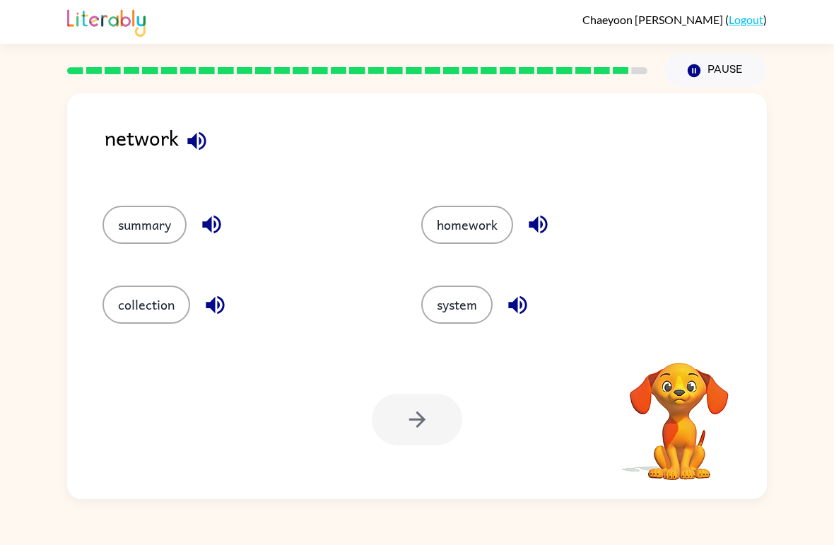
click at [458, 305] on button "system" at bounding box center [456, 305] width 71 height 38
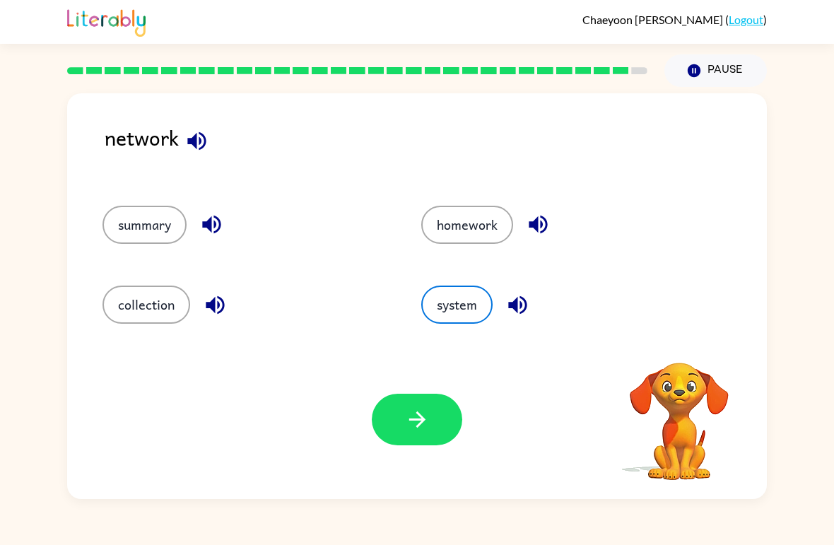
click at [433, 424] on button "button" at bounding box center [417, 420] width 90 height 52
